Goal: Transaction & Acquisition: Purchase product/service

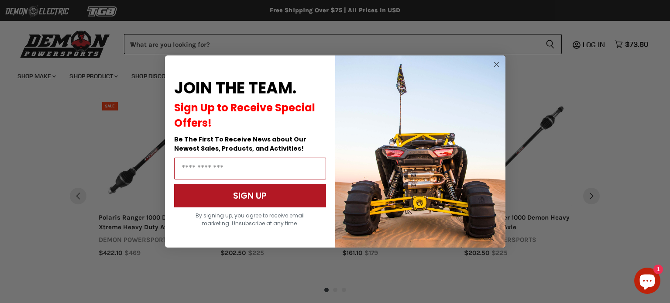
scroll to position [825, 0]
